Goal: Transaction & Acquisition: Purchase product/service

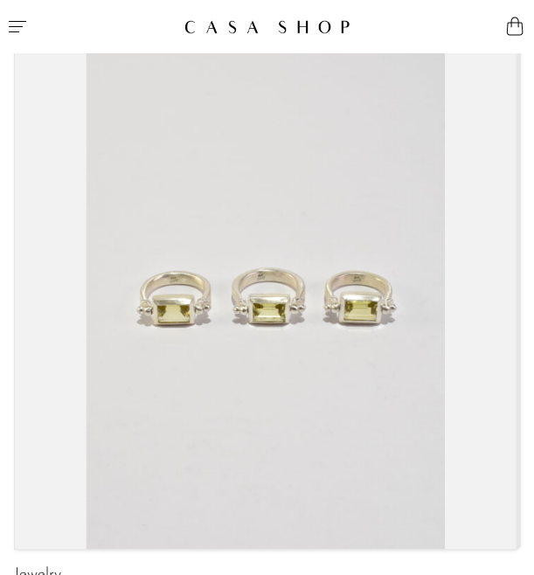
click at [24, 17] on icon "Menu" at bounding box center [17, 26] width 21 height 21
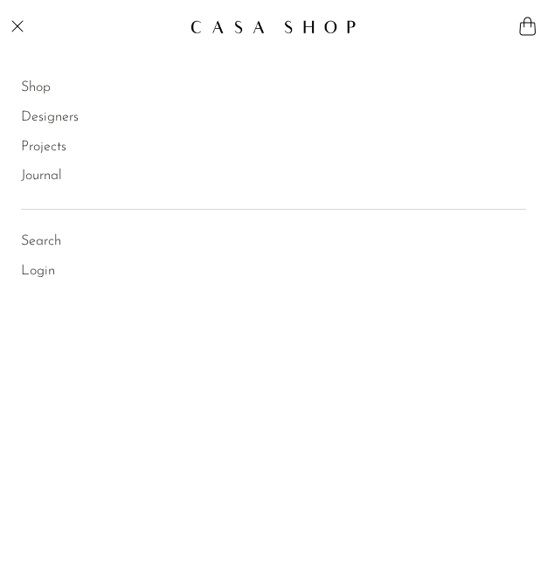
click at [41, 87] on link "Shop" at bounding box center [36, 88] width 30 height 23
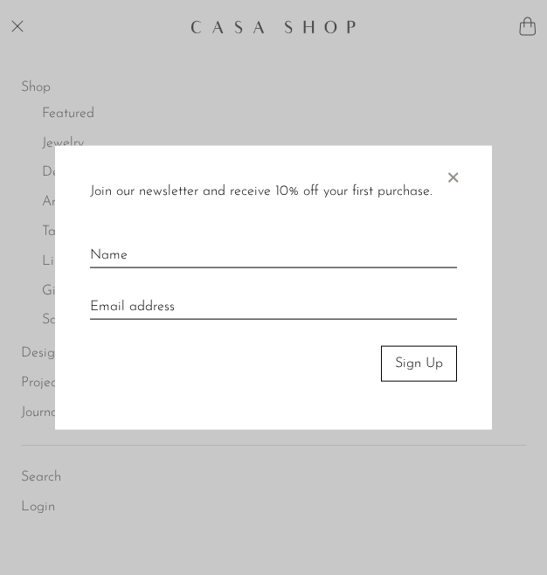
click at [452, 179] on span "×" at bounding box center [452, 174] width 17 height 56
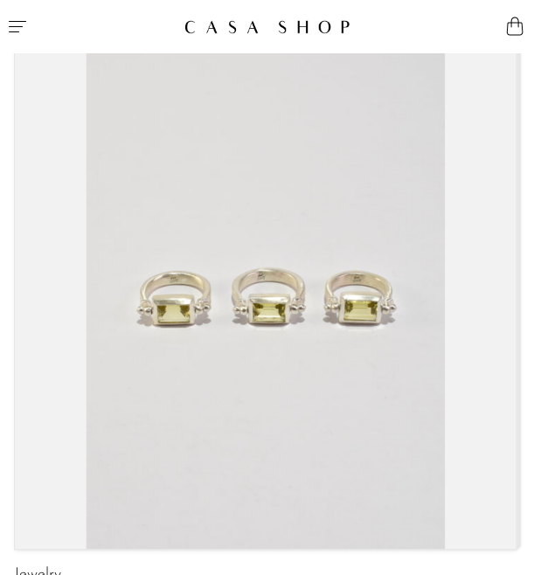
click at [13, 28] on icon "Menu" at bounding box center [17, 26] width 21 height 21
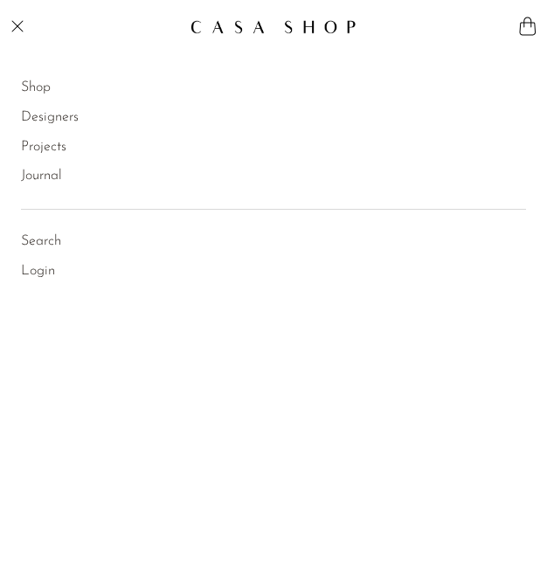
click at [45, 81] on link "Shop" at bounding box center [36, 88] width 30 height 23
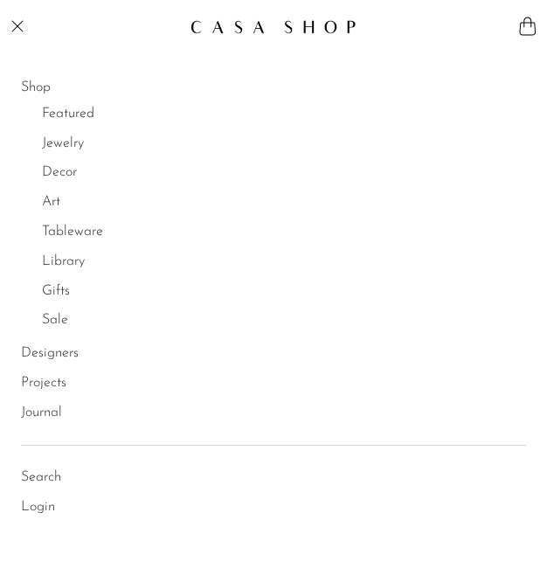
click at [53, 177] on link "Decor" at bounding box center [59, 173] width 35 height 23
click at [58, 177] on link "Decor" at bounding box center [59, 173] width 35 height 23
click at [56, 180] on link "Decor" at bounding box center [59, 173] width 35 height 23
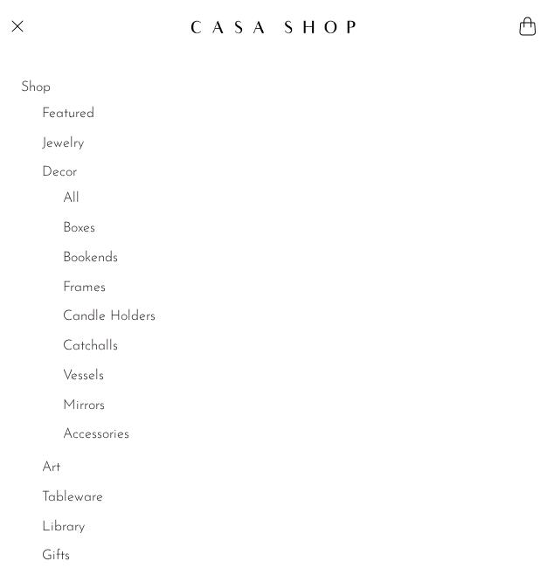
click at [85, 234] on link "Boxes" at bounding box center [79, 229] width 32 height 23
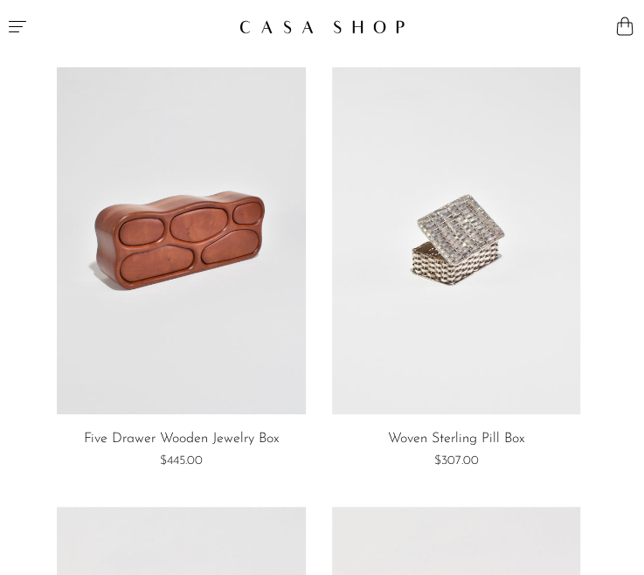
click at [31, 18] on button "Menu" at bounding box center [161, 26] width 323 height 52
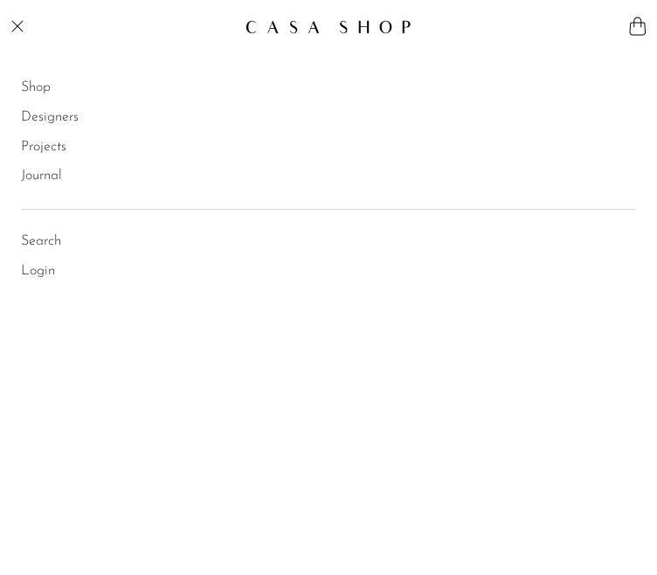
click at [40, 92] on link "Shop" at bounding box center [36, 88] width 30 height 23
click at [37, 91] on link "Shop" at bounding box center [36, 88] width 30 height 23
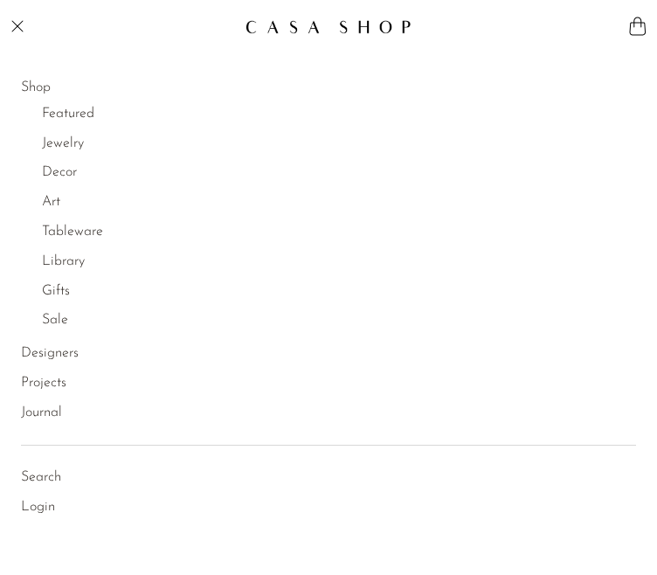
click at [60, 177] on link "Decor" at bounding box center [59, 173] width 35 height 23
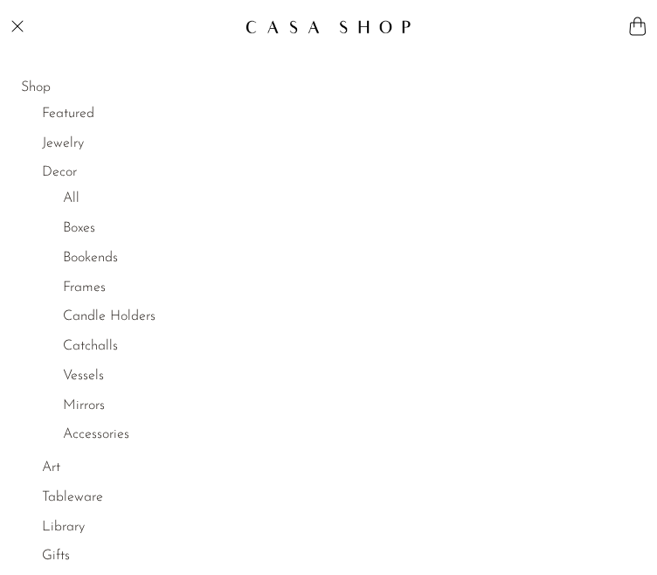
click at [60, 177] on link "Decor" at bounding box center [59, 173] width 35 height 23
